Goal: Go to known website: Access a specific website the user already knows

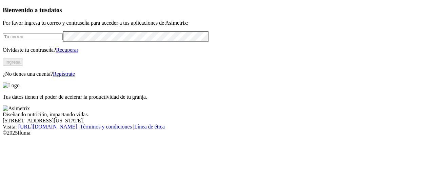
click at [34, 40] on input "email" at bounding box center [33, 36] width 60 height 7
type input "[PERSON_NAME][EMAIL_ADDRESS][PERSON_NAME][DOMAIN_NAME]"
click input "submit" at bounding box center [0, 0] width 0 height 0
